Goal: Error: Unclear

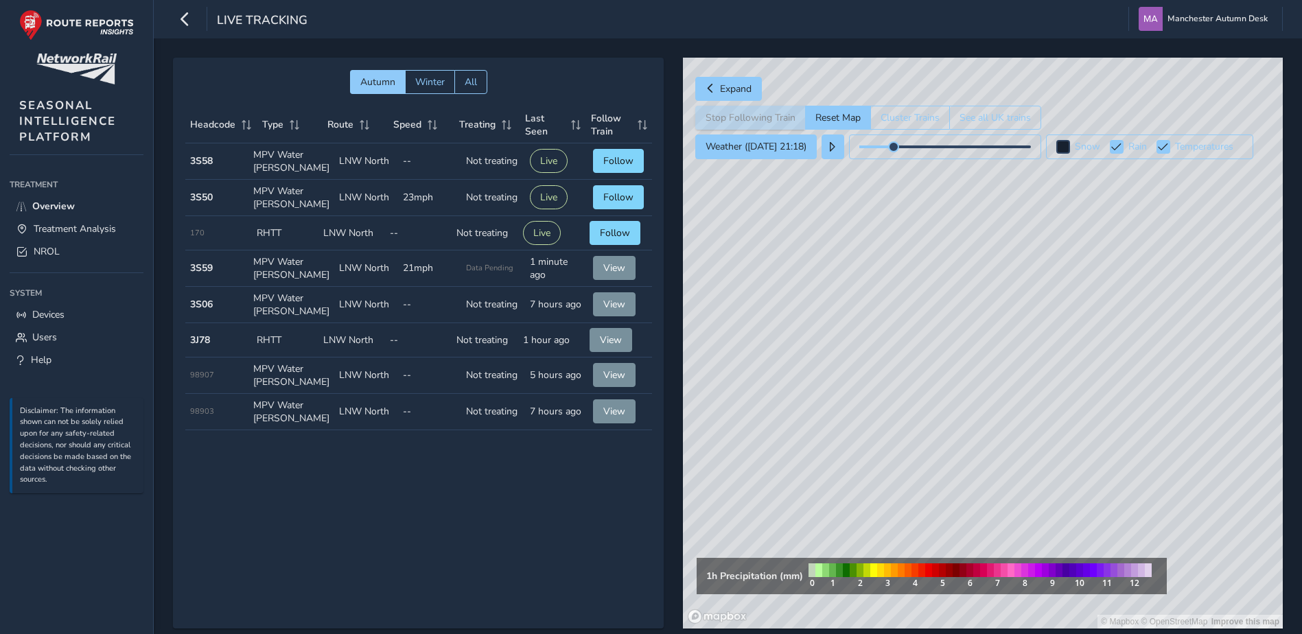
click at [928, 448] on div "© Mapbox © OpenStreetMap Improve this map" at bounding box center [983, 343] width 600 height 571
click at [928, 337] on div "© Mapbox © OpenStreetMap Improve this map © Maxar" at bounding box center [983, 343] width 600 height 571
